Goal: Find contact information: Find contact information

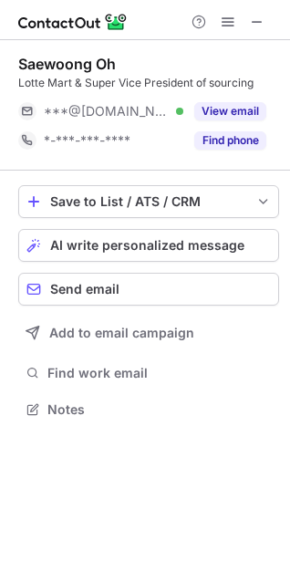
scroll to position [9, 9]
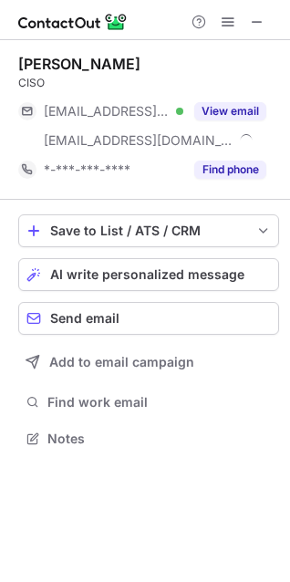
scroll to position [426, 290]
click at [49, 55] on div "Jason Min" at bounding box center [79, 64] width 122 height 18
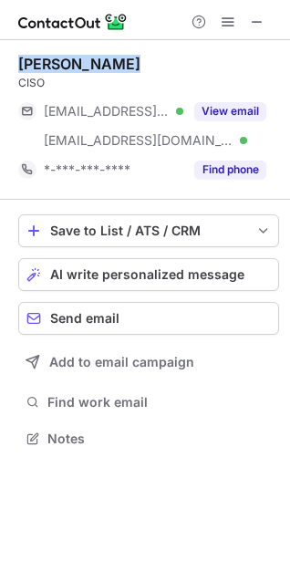
click at [49, 55] on div "Jason Min" at bounding box center [79, 64] width 122 height 18
copy div "Jason Min"
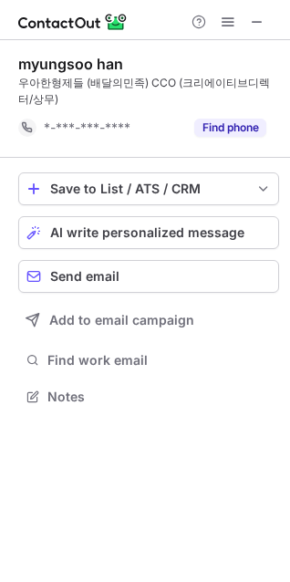
scroll to position [383, 290]
click at [90, 59] on div "myungsoo han" at bounding box center [70, 64] width 105 height 18
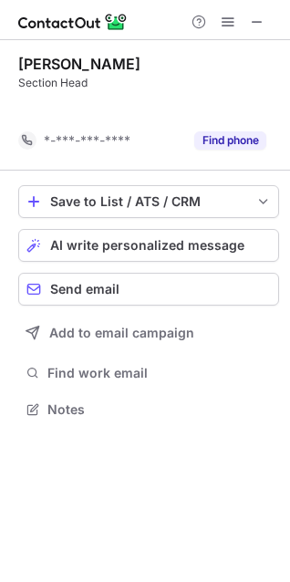
scroll to position [9, 9]
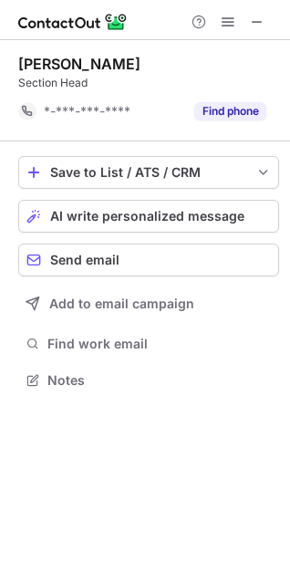
click at [70, 62] on div "Changyong Kwak" at bounding box center [79, 64] width 122 height 18
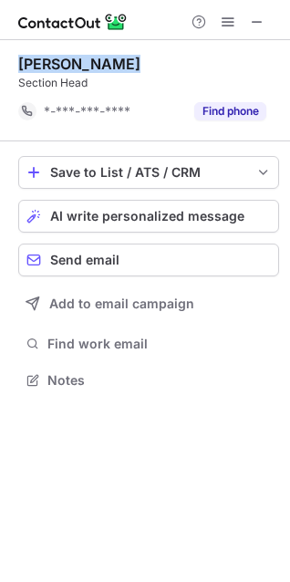
click at [70, 62] on div "Changyong Kwak" at bounding box center [79, 64] width 122 height 18
copy div "Changyong Kwak"
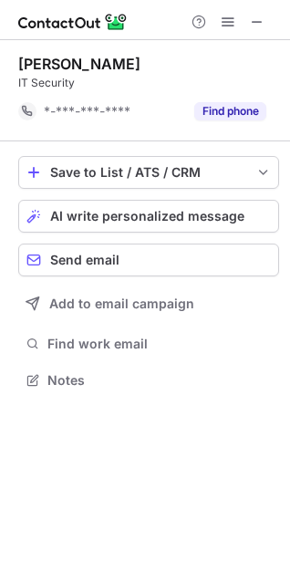
scroll to position [9, 9]
click at [68, 53] on div "Jaeho Yoon IT Security *-***-***-**** Find phone" at bounding box center [148, 90] width 261 height 101
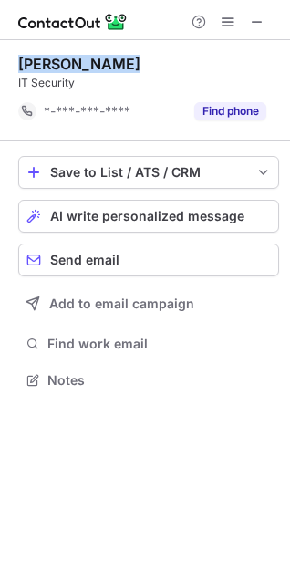
click at [68, 53] on div "Jaeho Yoon IT Security *-***-***-**** Find phone" at bounding box center [148, 90] width 261 height 101
copy div "Jaeho Yoon"
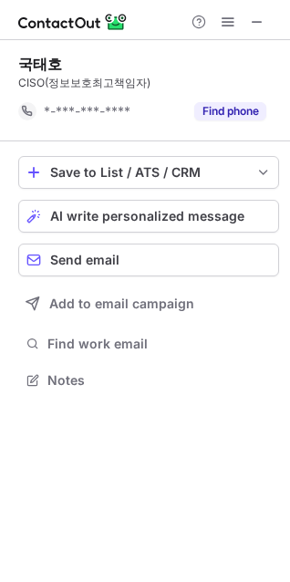
scroll to position [9, 9]
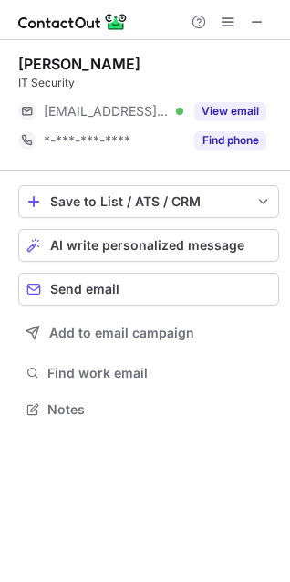
scroll to position [396, 290]
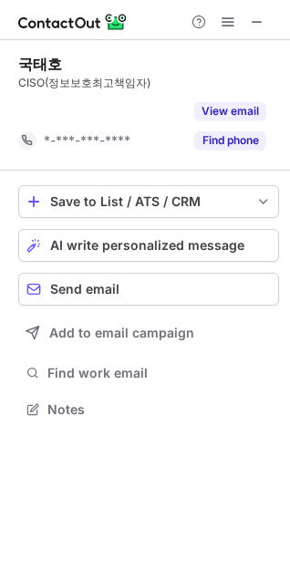
scroll to position [9, 9]
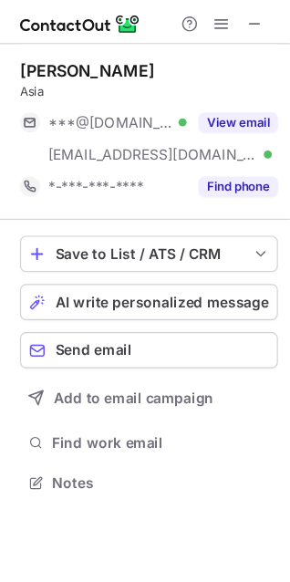
scroll to position [426, 290]
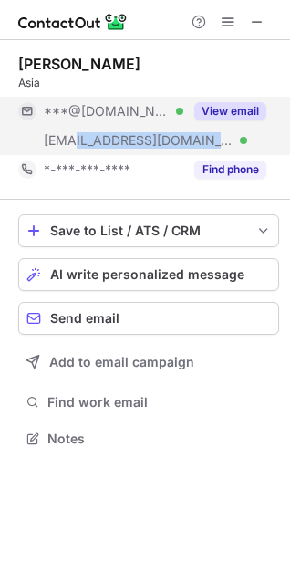
drag, startPoint x: 122, startPoint y: 137, endPoint x: 75, endPoint y: 137, distance: 47.4
click at [75, 137] on div "***@cj.net Verified" at bounding box center [114, 140] width 140 height 16
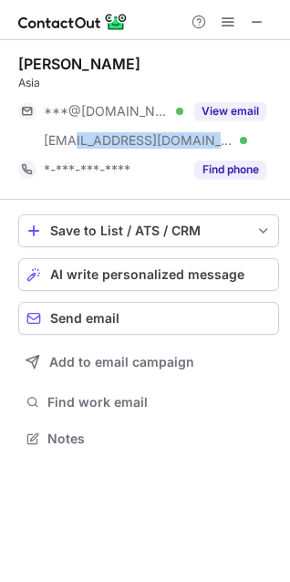
copy span "cj.net"
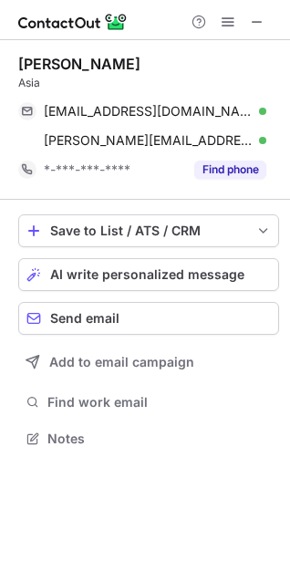
click at [46, 52] on div "Yoon Kim Asia yoony798@gmail.com Verified Send email Copy k.yoon@cj.net Verifie…" at bounding box center [148, 120] width 261 height 160
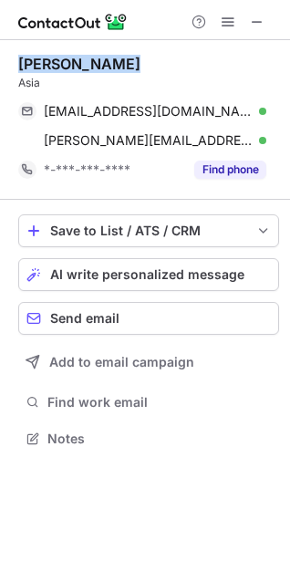
copy div "Yoon Kim"
click at [46, 52] on div "Yoon Kim Asia yoony798@gmail.com Verified Send email Copy k.yoon@cj.net Verifie…" at bounding box center [148, 120] width 261 height 160
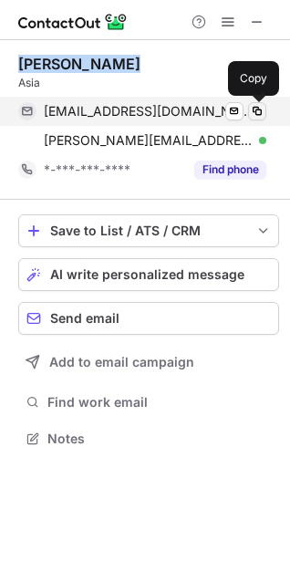
click at [260, 109] on span at bounding box center [257, 111] width 15 height 15
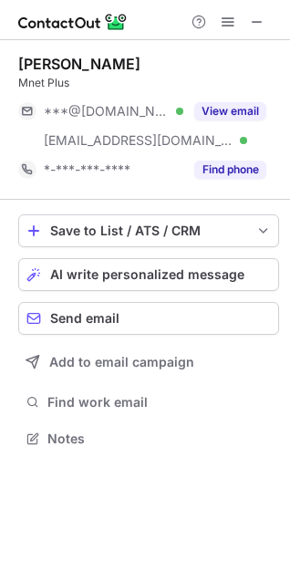
scroll to position [426, 290]
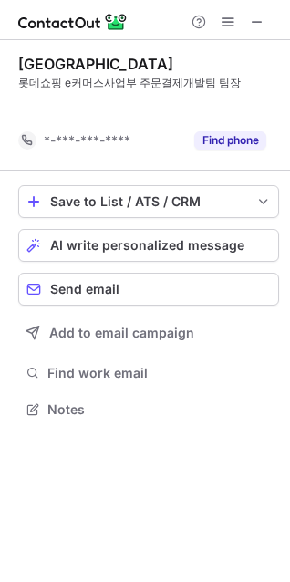
scroll to position [9, 9]
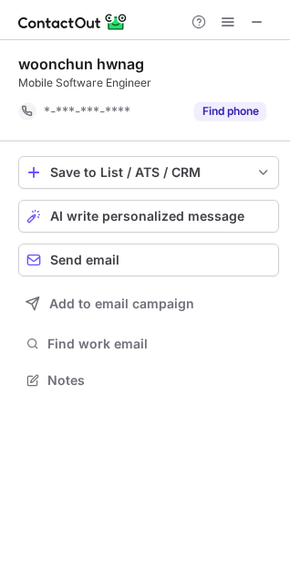
scroll to position [9, 9]
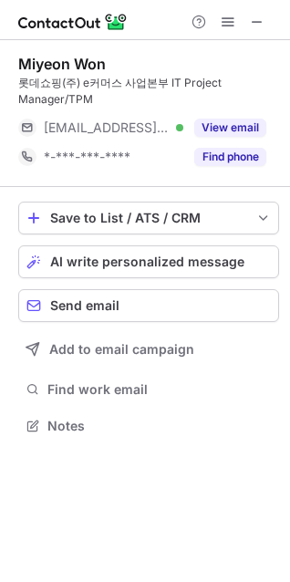
scroll to position [412, 290]
click at [78, 61] on div "Miyeon Won" at bounding box center [62, 64] width 88 height 18
copy div "Miyeon Won"
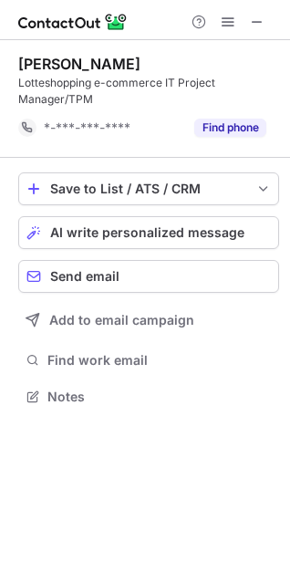
scroll to position [383, 290]
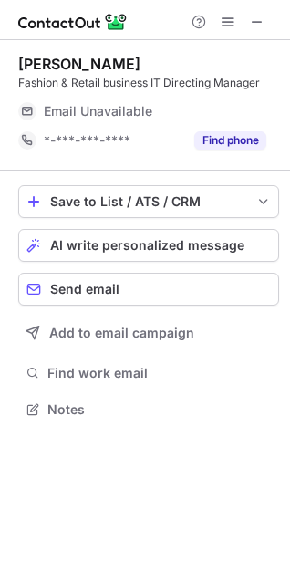
scroll to position [396, 290]
click at [33, 58] on div "Sally Lee" at bounding box center [79, 64] width 122 height 18
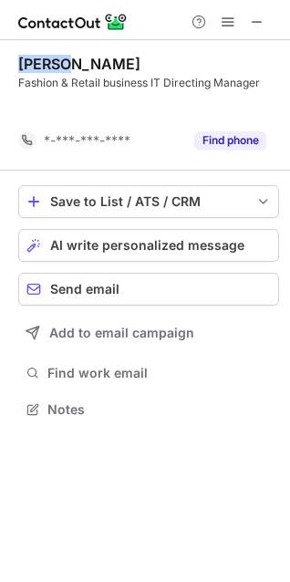
click at [33, 58] on div "Sally Lee" at bounding box center [79, 64] width 122 height 18
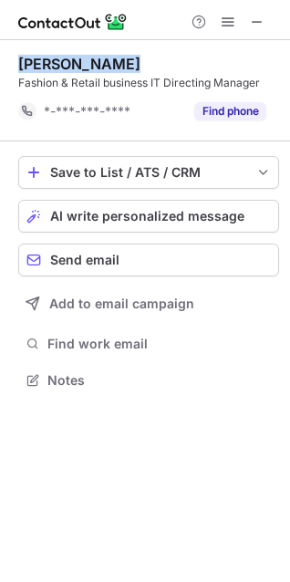
click at [33, 58] on div "Sally Lee" at bounding box center [79, 64] width 122 height 18
copy div "Sally Lee"
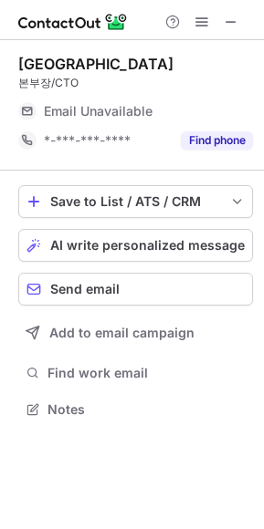
scroll to position [396, 264]
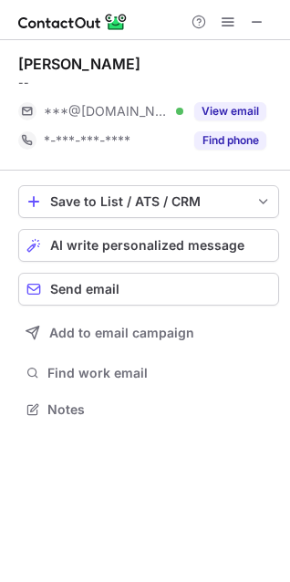
scroll to position [396, 290]
click at [61, 46] on div "[PERSON_NAME] -- ***@[DOMAIN_NAME] Verified View email *-***-***-**** Find phone" at bounding box center [148, 105] width 261 height 130
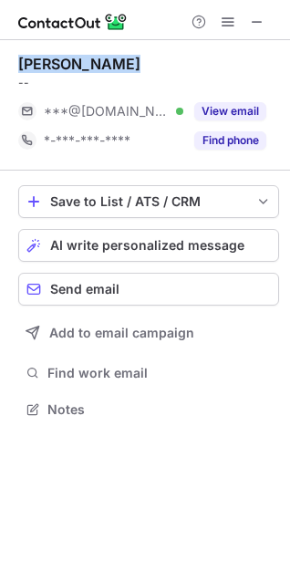
click at [61, 46] on div "Dongwon Kim -- ***@gmail.com Verified View email *-***-***-**** Find phone" at bounding box center [148, 105] width 261 height 130
copy div "Dongwon Kim"
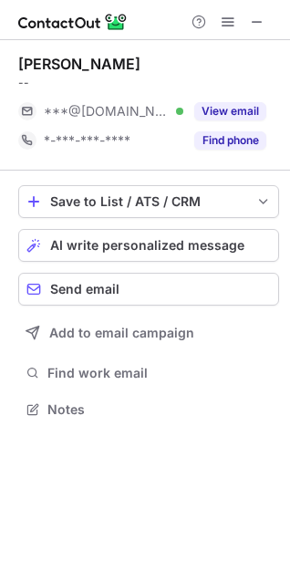
click at [262, 77] on div "--" at bounding box center [148, 83] width 261 height 16
